Goal: Transaction & Acquisition: Obtain resource

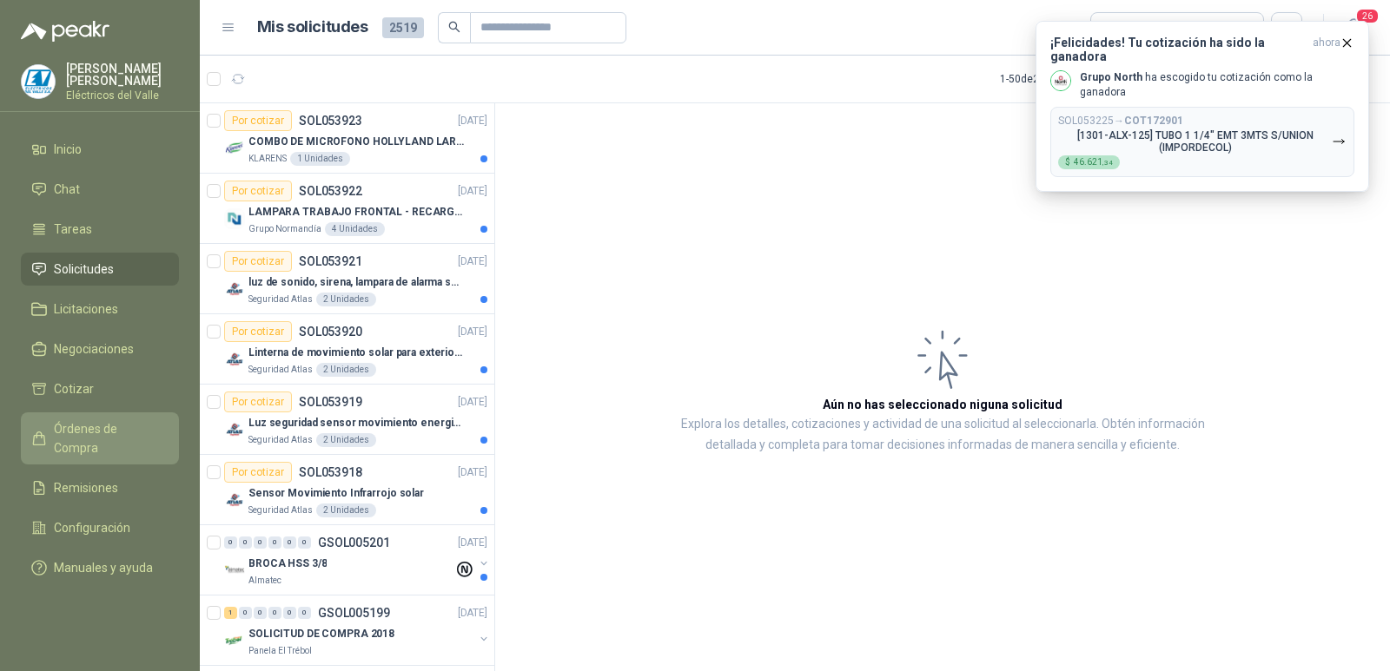
click at [125, 436] on span "Órdenes de Compra" at bounding box center [108, 439] width 109 height 38
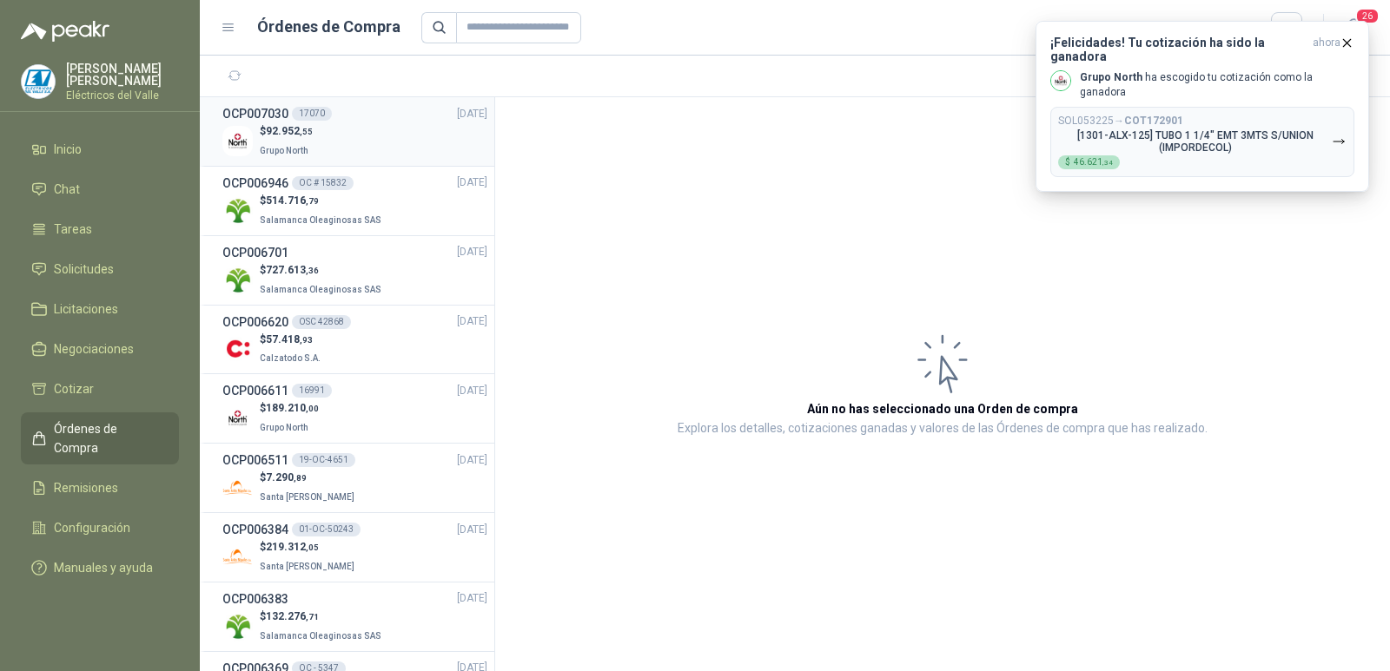
click at [352, 122] on div "OCP007030 17070 [DATE]" at bounding box center [354, 113] width 265 height 19
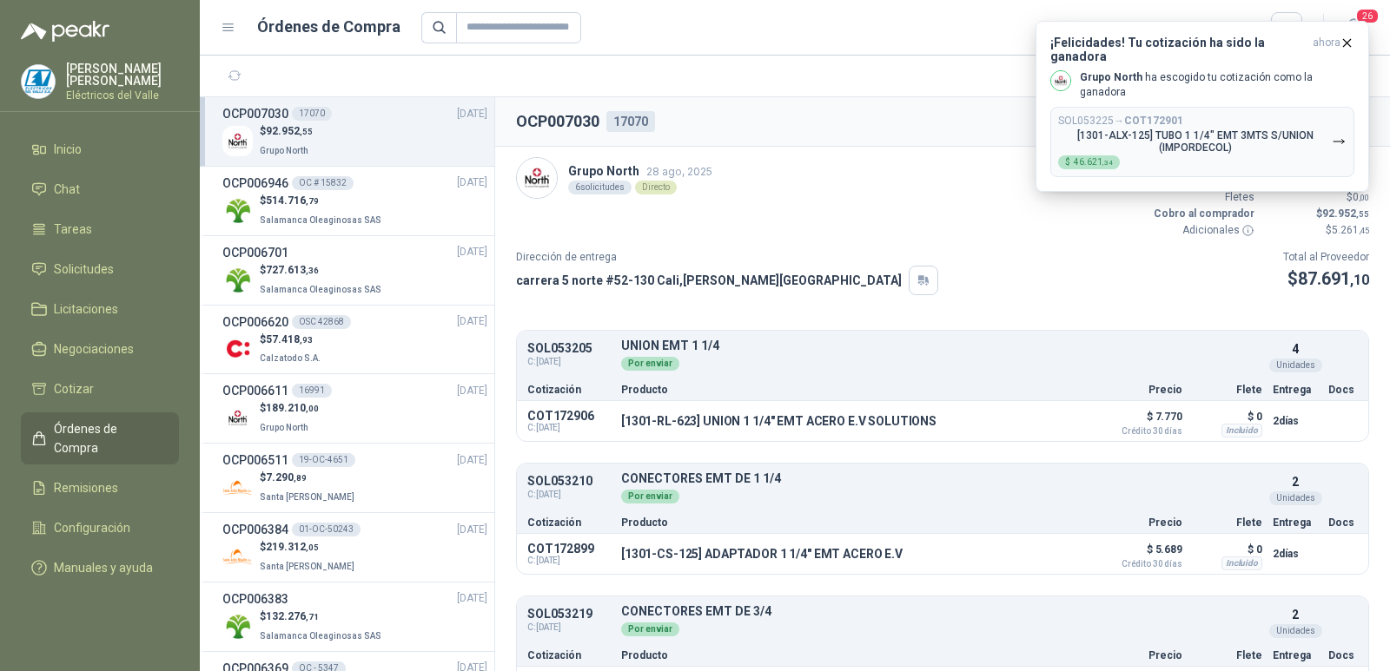
click at [900, 228] on div "Grupo North [DATE] 6 solicitudes Directo Valor Bruto $ 78.111 ,40 IVA $ 14.841 …" at bounding box center [942, 198] width 853 height 82
click at [975, 256] on div "Dirección de entrega [STREET_ADDRESS][PERSON_NAME] Total al Proveedor $ 87.691 …" at bounding box center [942, 272] width 853 height 46
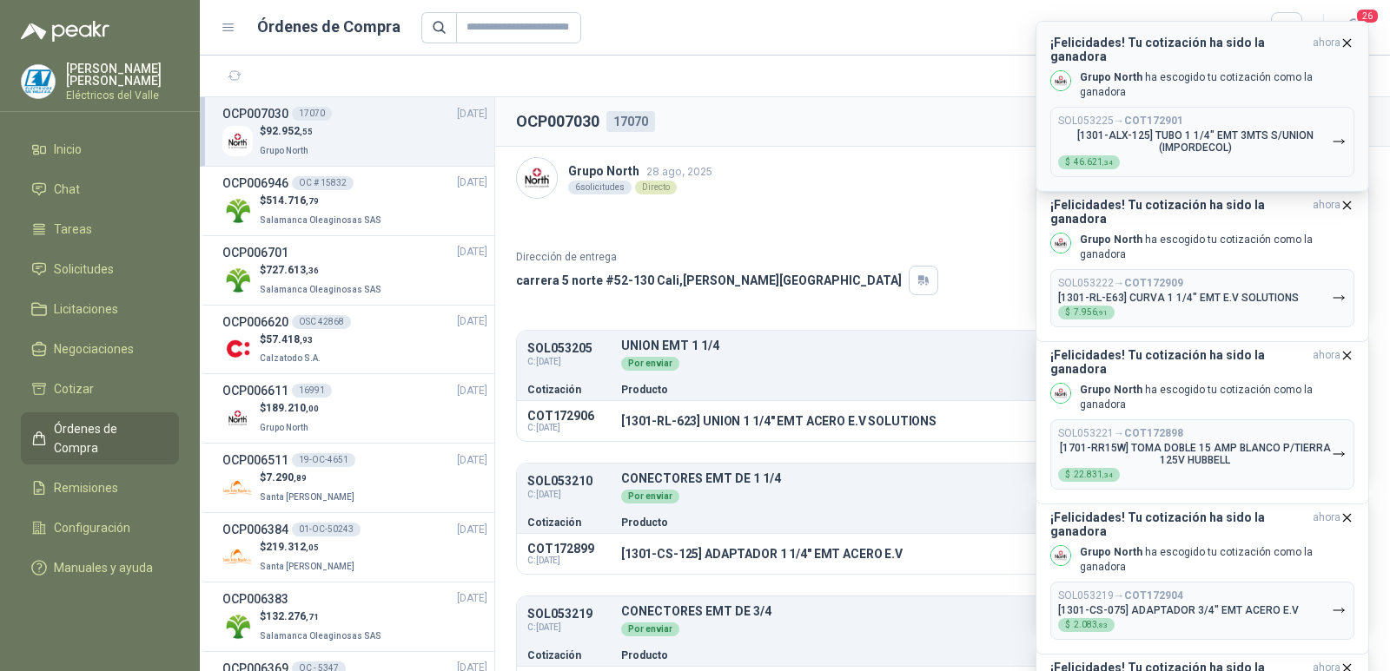
click at [1349, 43] on icon "button" at bounding box center [1346, 43] width 15 height 15
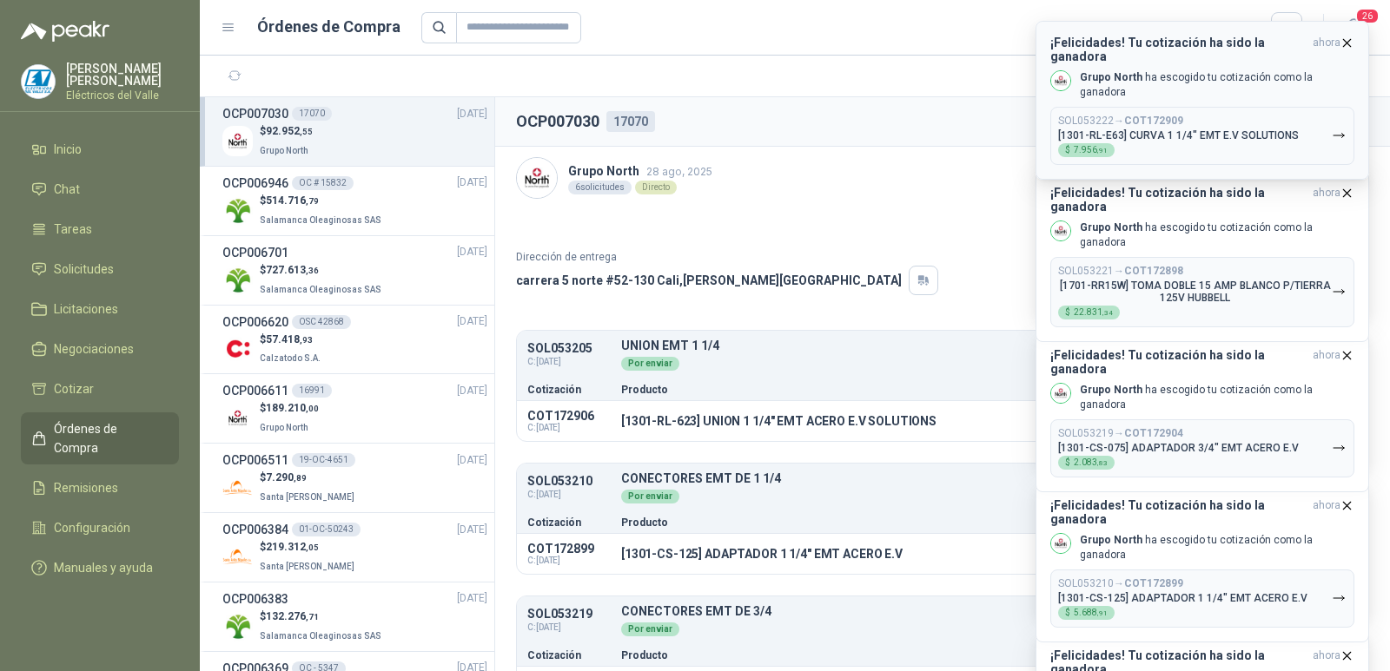
click at [1350, 40] on icon "button" at bounding box center [1347, 42] width 7 height 7
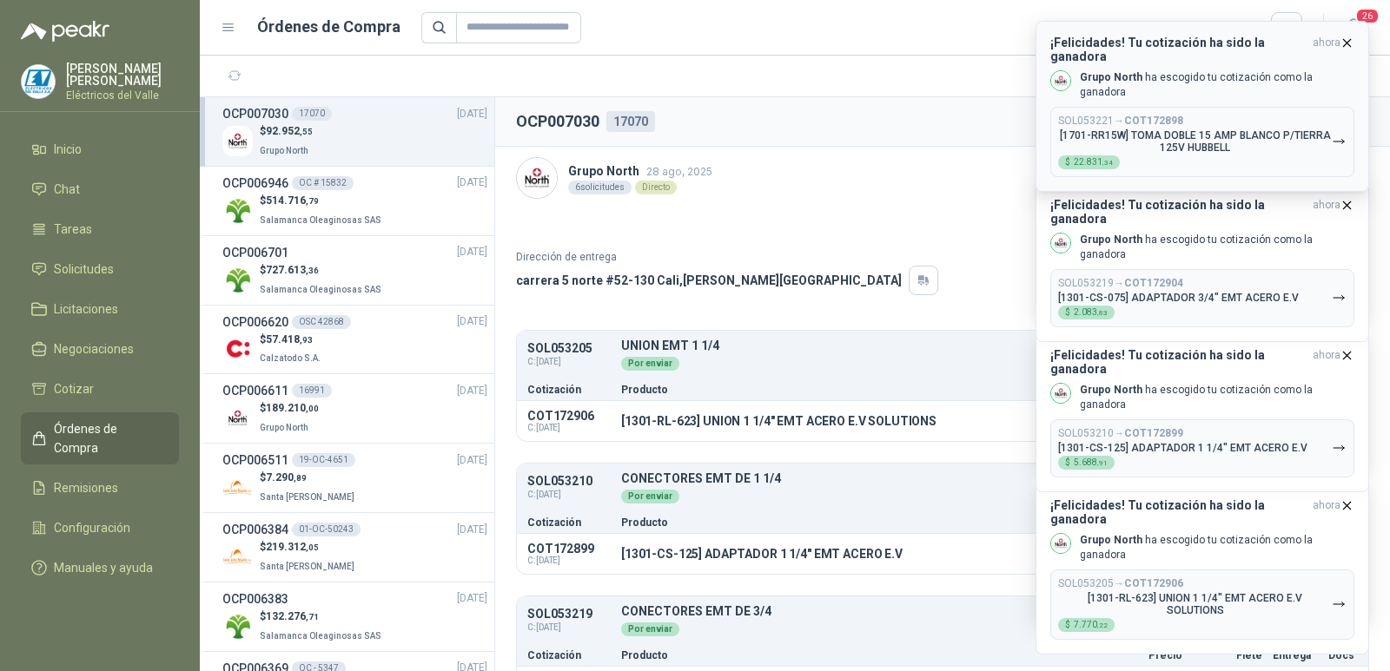
click at [1348, 41] on icon "button" at bounding box center [1346, 43] width 15 height 15
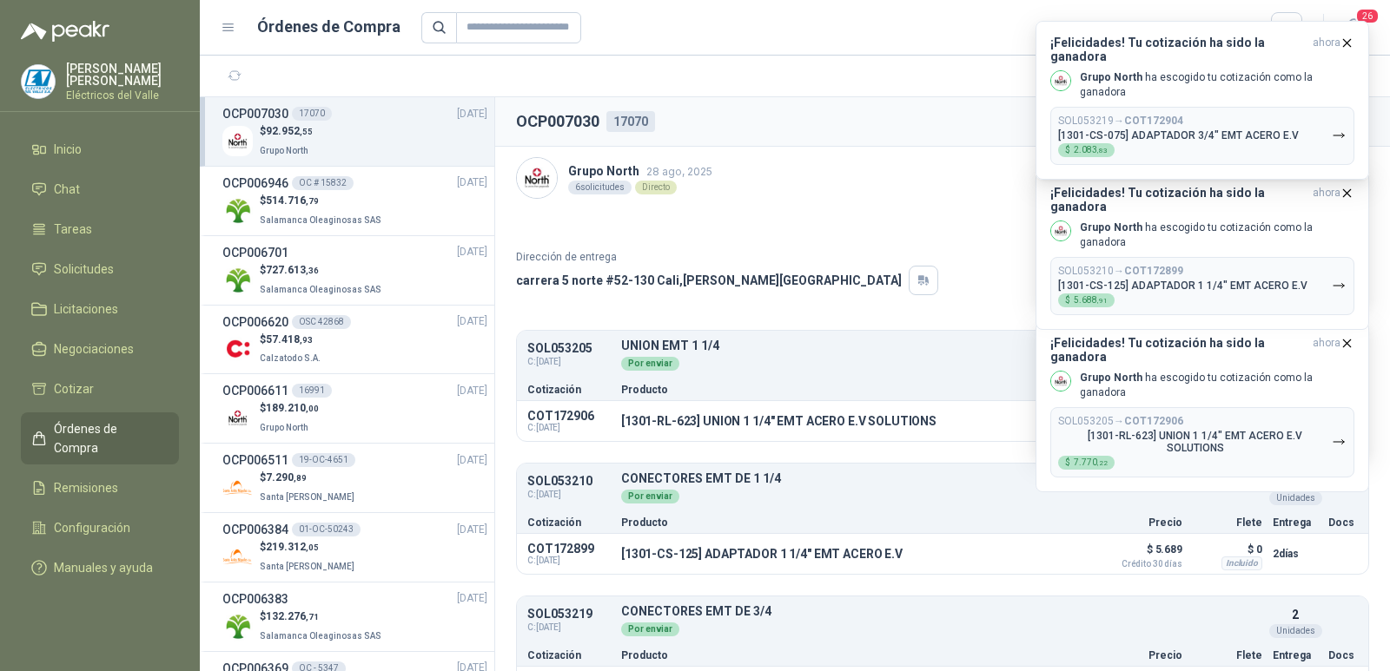
click at [1348, 41] on icon "button" at bounding box center [1346, 43] width 15 height 15
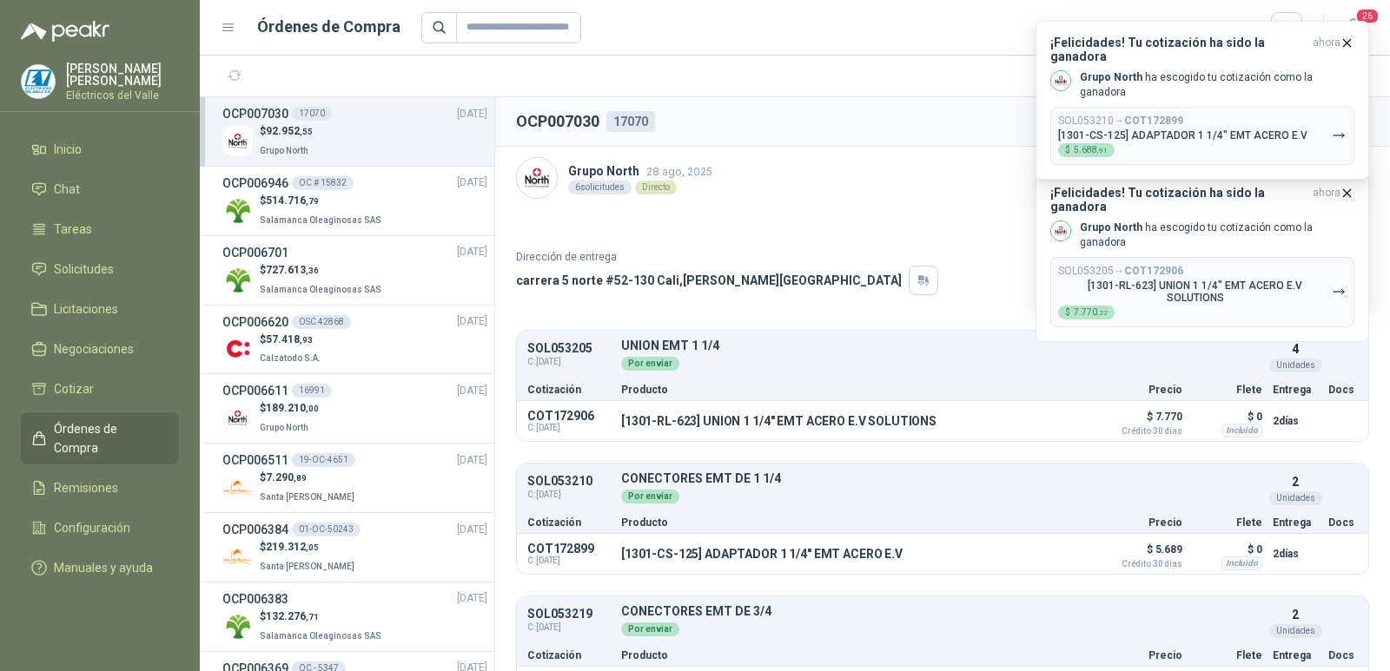
click at [1348, 41] on icon "button" at bounding box center [1346, 43] width 15 height 15
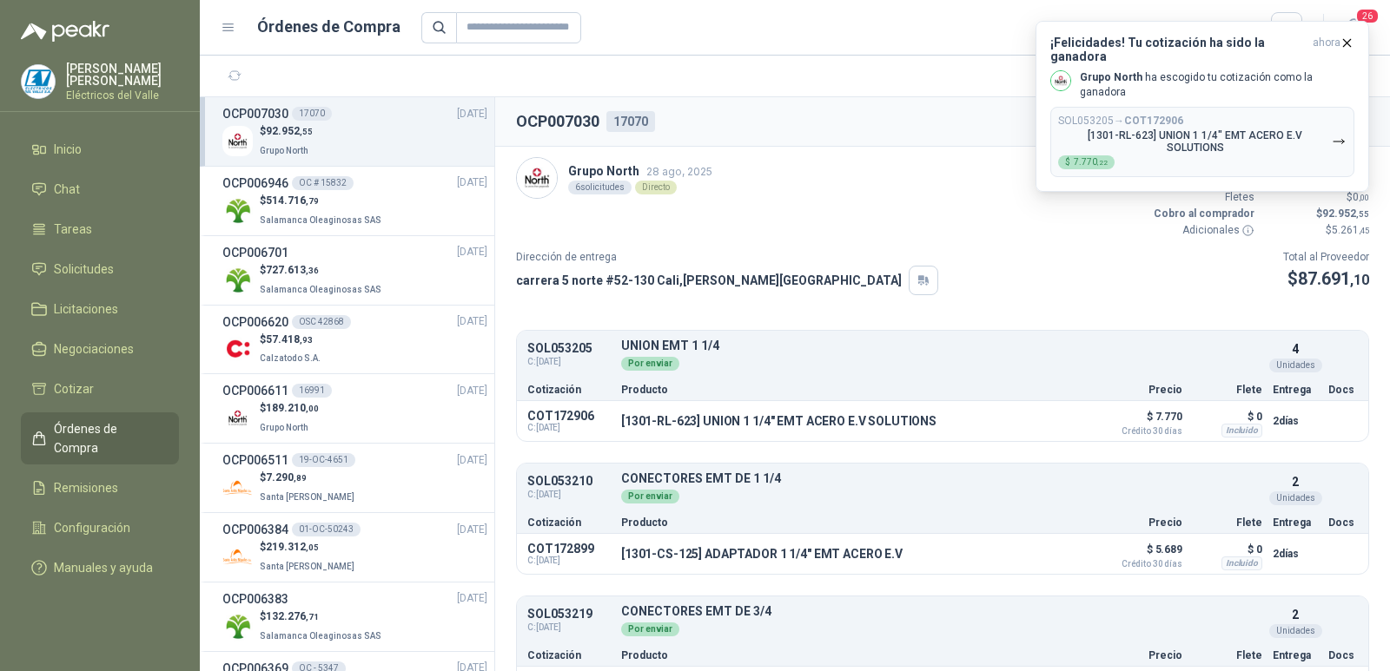
click at [1348, 41] on icon "button" at bounding box center [1346, 43] width 15 height 15
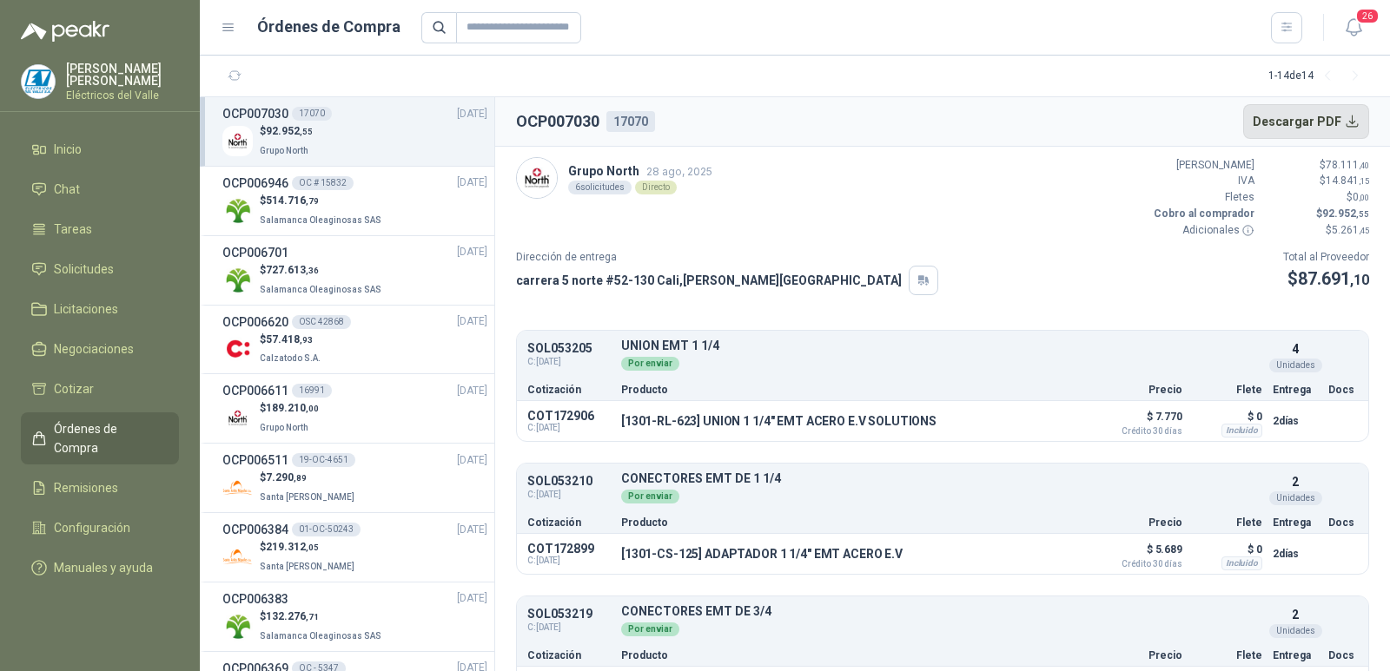
click at [1309, 118] on button "Descargar PDF" at bounding box center [1306, 121] width 127 height 35
